Goal: Find contact information: Find contact information

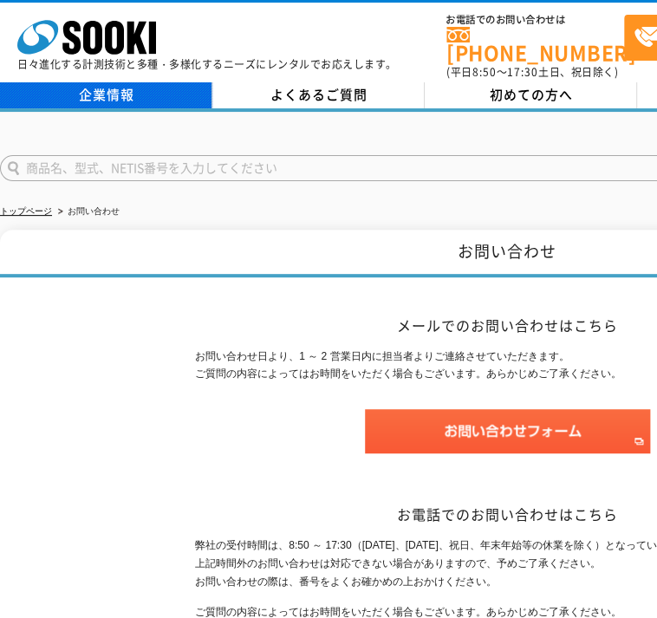
click at [90, 82] on link "企業情報" at bounding box center [106, 95] width 212 height 26
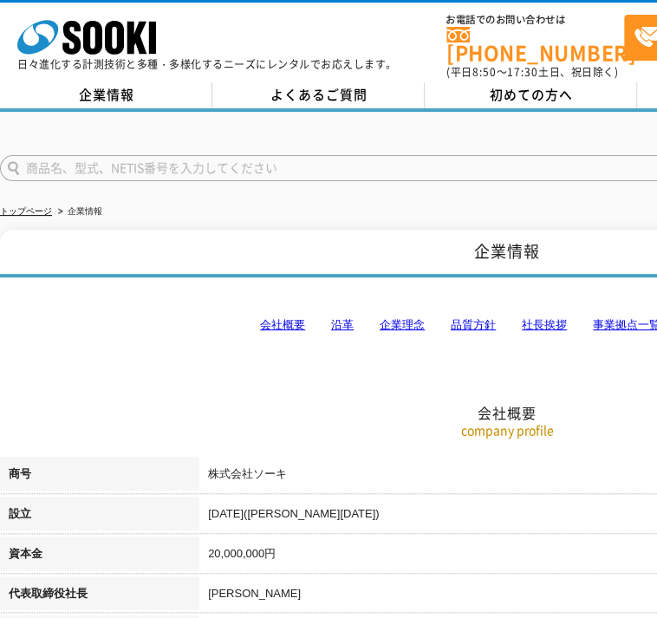
scroll to position [260, 0]
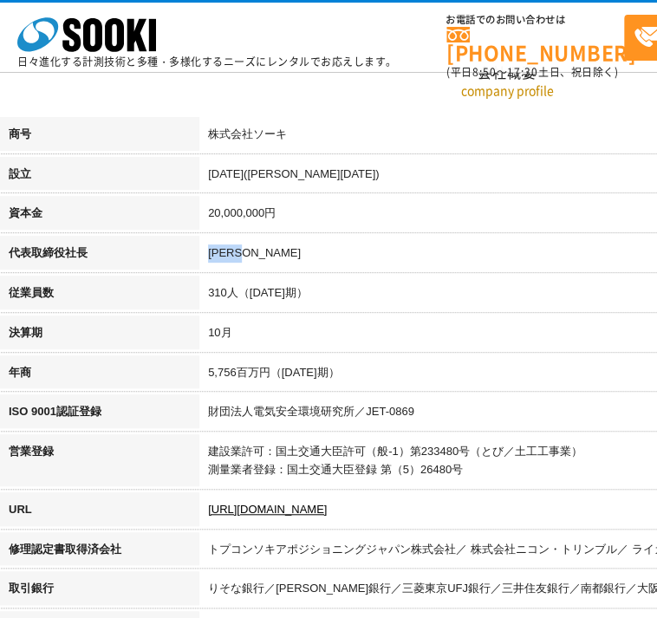
drag, startPoint x: 263, startPoint y: 250, endPoint x: 211, endPoint y: 260, distance: 53.7
click at [211, 260] on td "梶原 英登" at bounding box center [606, 256] width 814 height 40
copy td "梶原 英登"
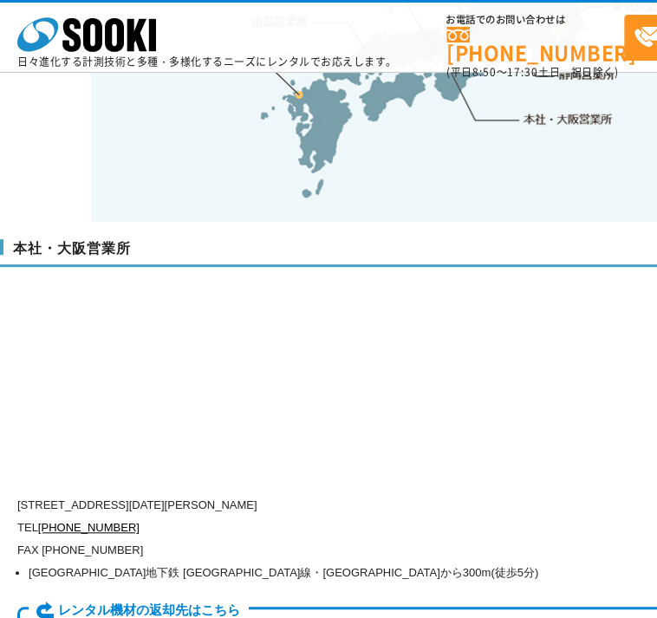
scroll to position [4026, 0]
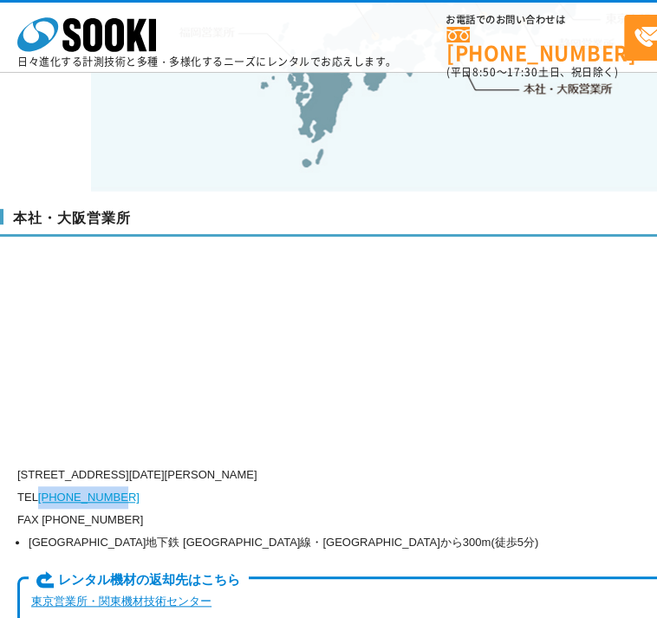
drag, startPoint x: 147, startPoint y: 463, endPoint x: 41, endPoint y: 462, distance: 106.6
click at [41, 486] on p "TEL 0120-856-990" at bounding box center [433, 497] width 832 height 23
copy link "[PHONE_NUMBER]"
drag, startPoint x: 385, startPoint y: 442, endPoint x: 94, endPoint y: 438, distance: 291.1
click at [94, 463] on p "〒550-0005 大阪府大阪市西区西本町1-15-10 辰野西本町ビル13階" at bounding box center [433, 474] width 832 height 23
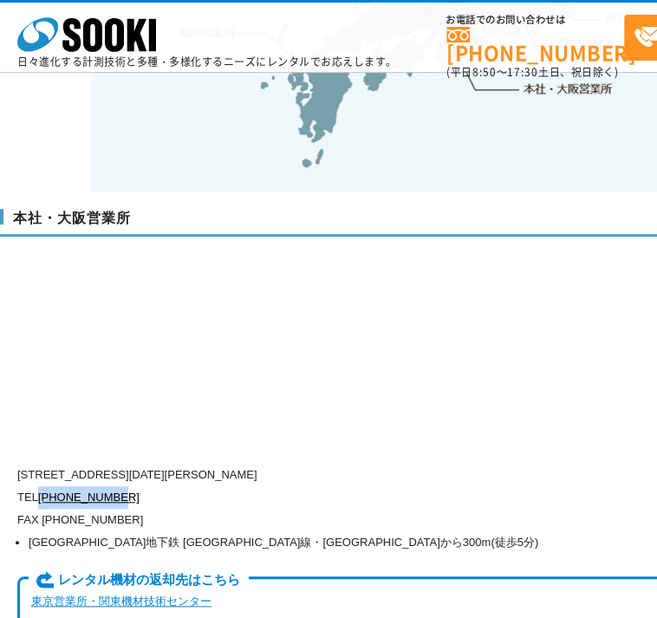
copy p "大阪府大阪市西区西本町1-15-10 辰野西本町ビル13階"
